Goal: Navigation & Orientation: Find specific page/section

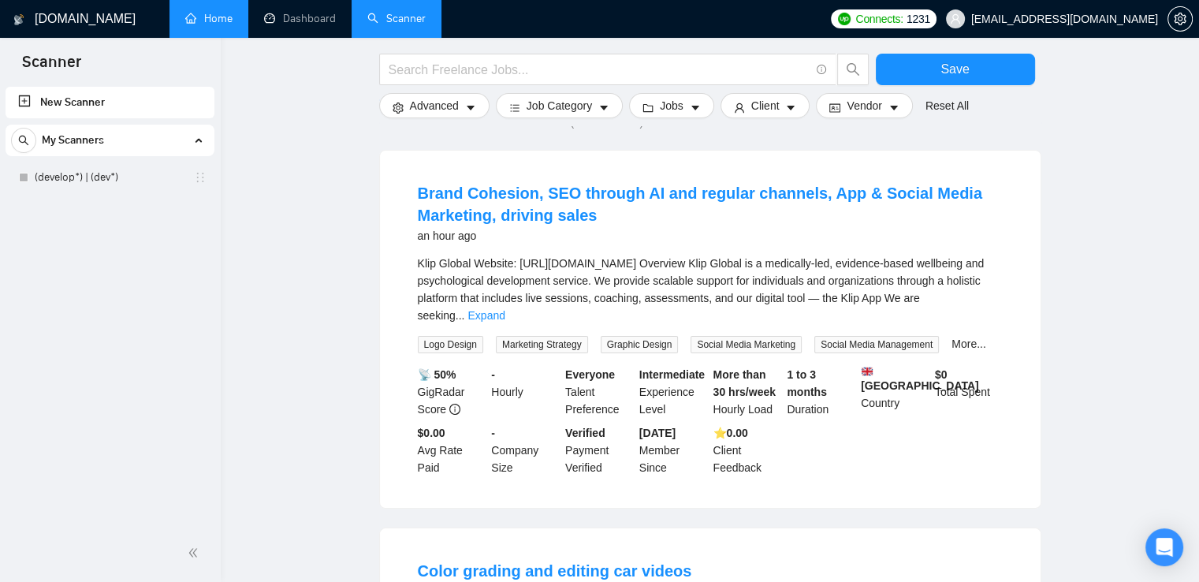
scroll to position [142, 0]
click at [286, 13] on link "Dashboard" at bounding box center [300, 18] width 72 height 13
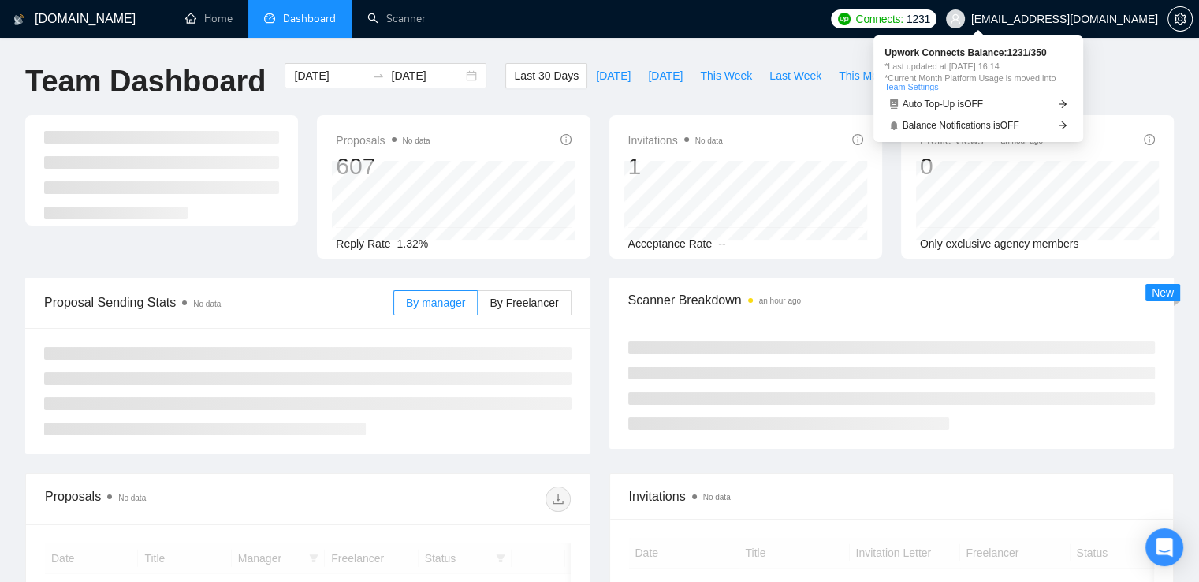
click at [903, 12] on span "Connects:" at bounding box center [878, 18] width 47 height 17
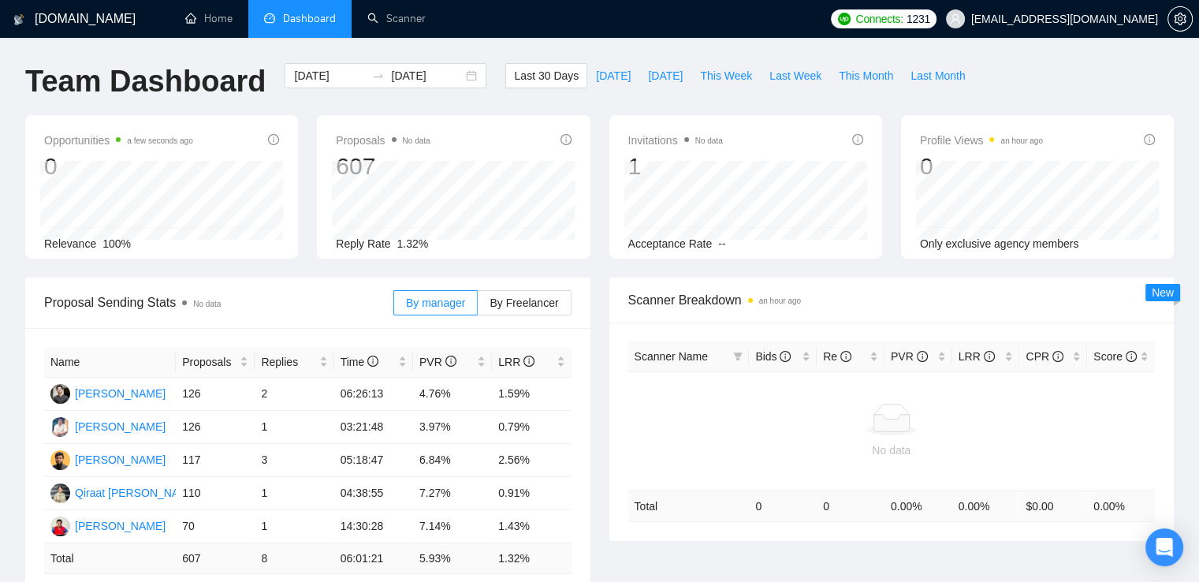
click at [69, 23] on h1 "[DOMAIN_NAME]" at bounding box center [85, 19] width 101 height 38
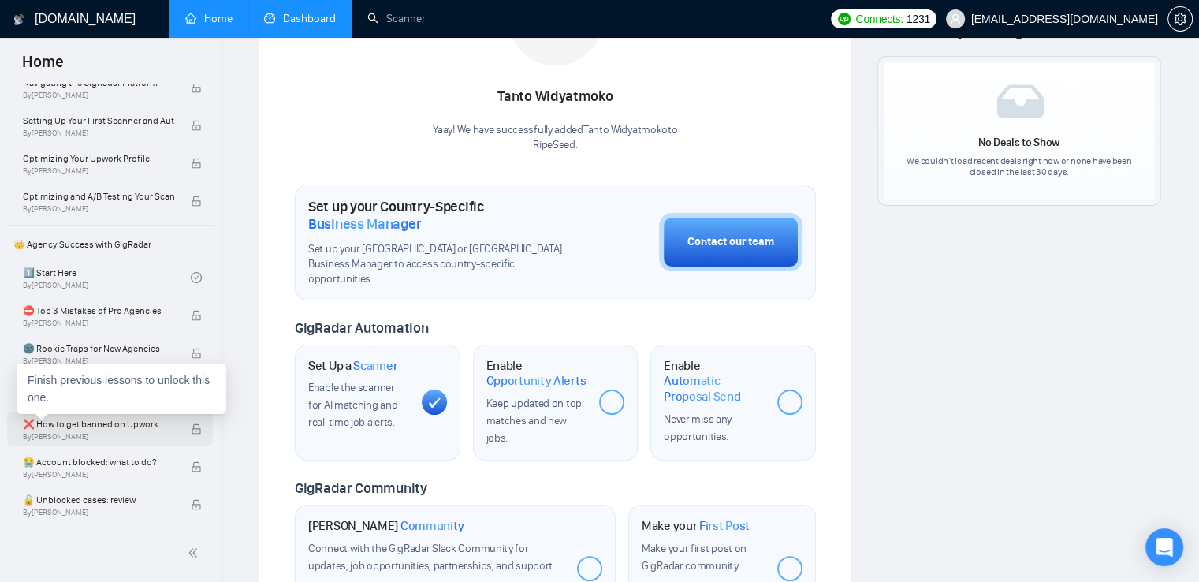
scroll to position [107, 0]
